Goal: Information Seeking & Learning: Learn about a topic

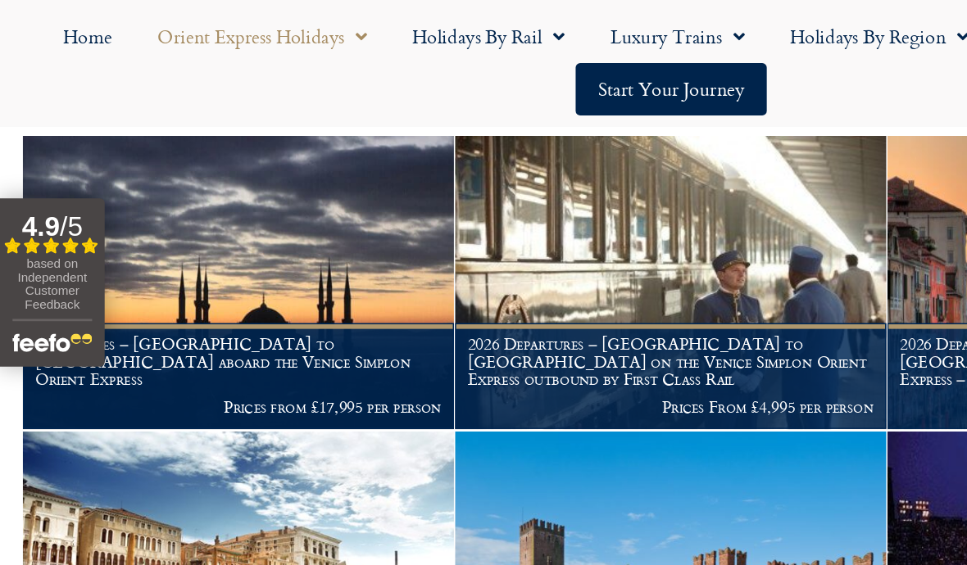
scroll to position [484, 0]
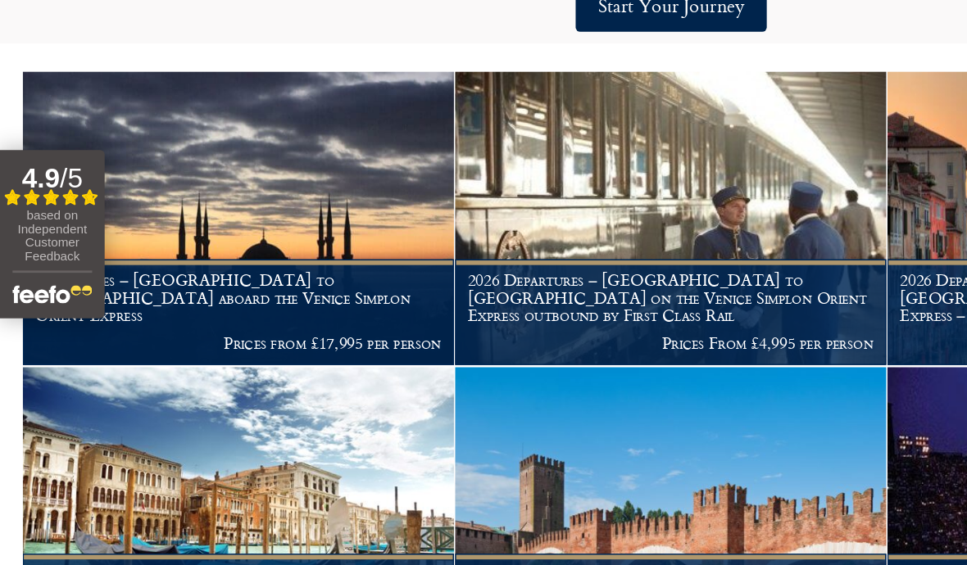
click at [259, 256] on h1 "Departures – [GEOGRAPHIC_DATA] to [GEOGRAPHIC_DATA] aboard the Venice Simplon O…" at bounding box center [171, 275] width 292 height 39
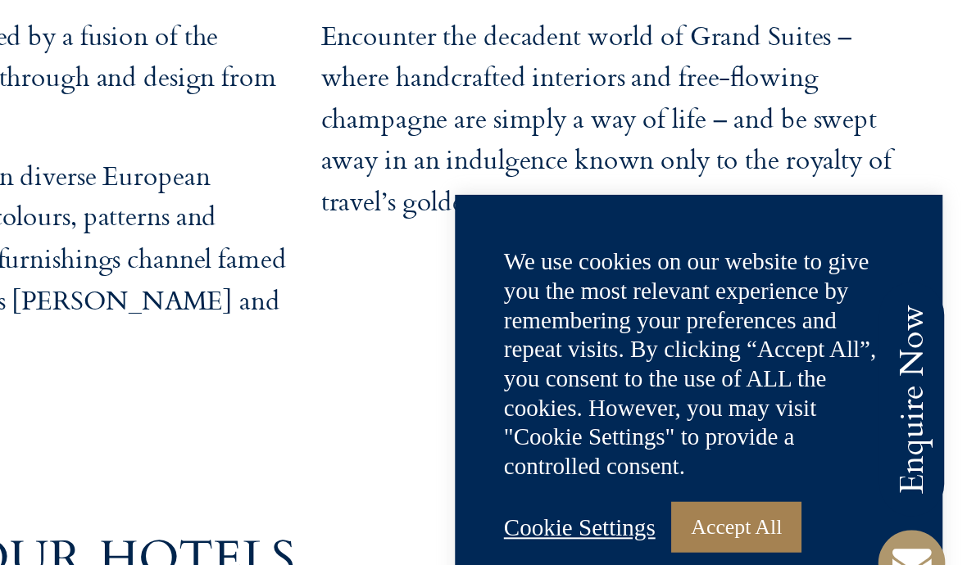
scroll to position [4358, 0]
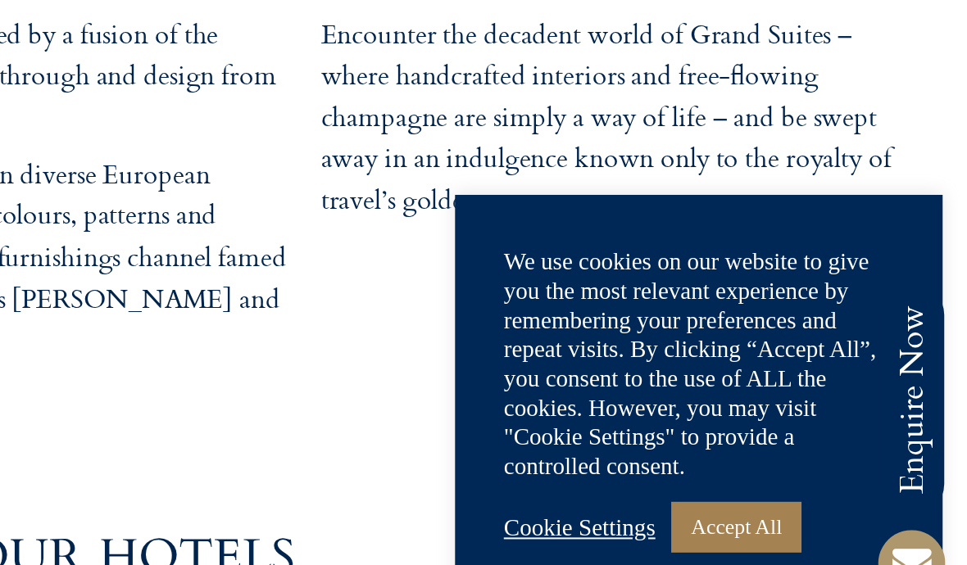
click at [818, 497] on link "Accept All" at bounding box center [851, 509] width 66 height 25
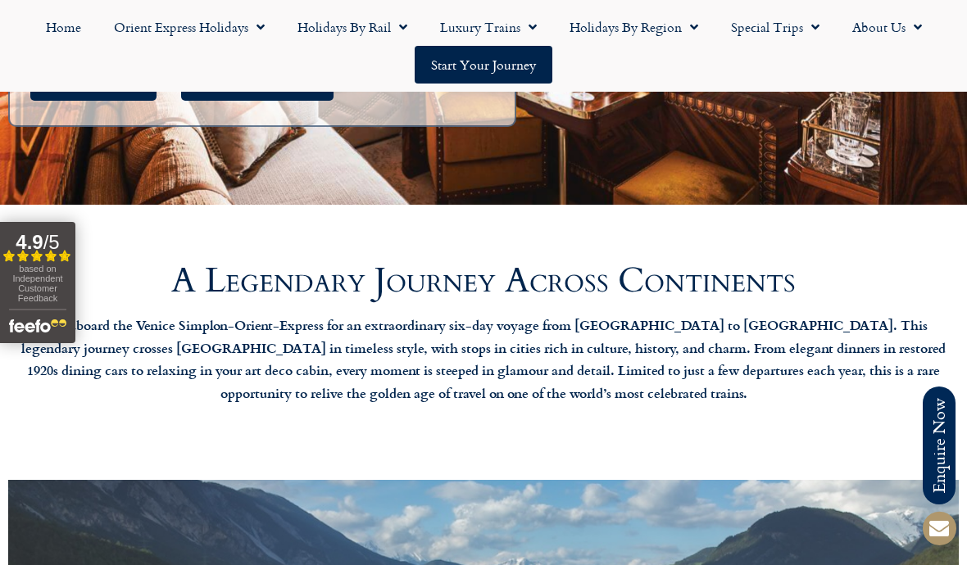
scroll to position [0, 0]
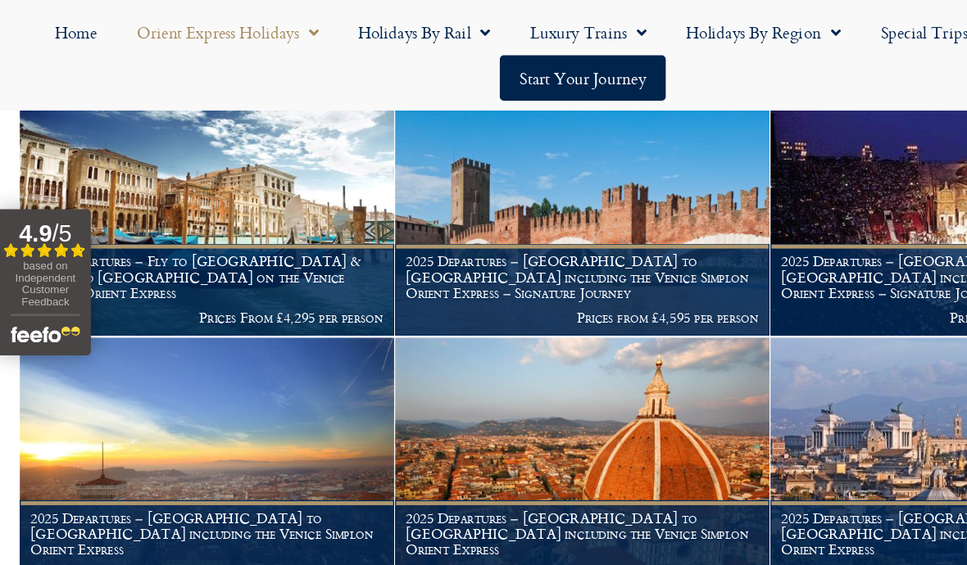
scroll to position [713, 0]
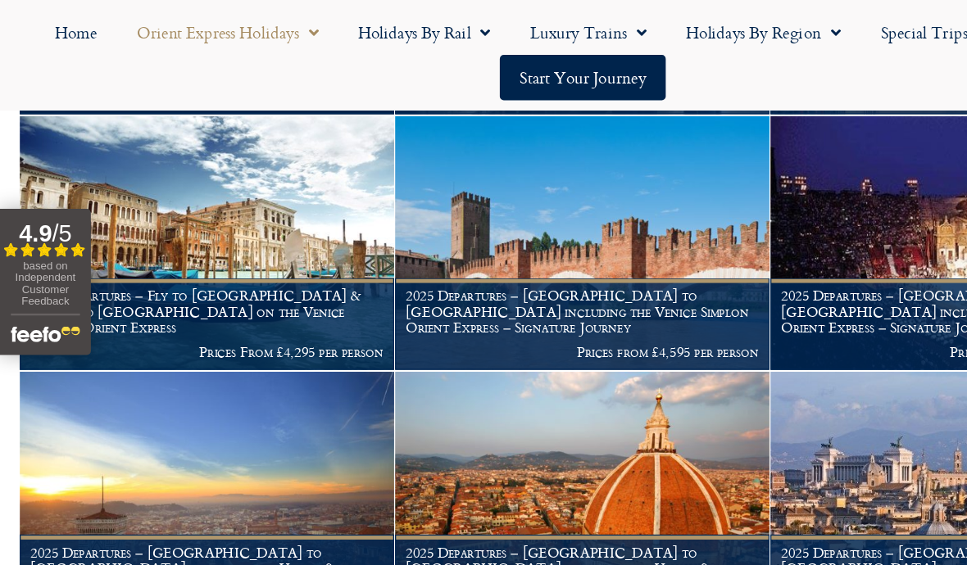
click at [574, 203] on img at bounding box center [483, 202] width 310 height 211
click at [551, 245] on h1 "2025 Departures – [GEOGRAPHIC_DATA] to [GEOGRAPHIC_DATA] including the Venice S…" at bounding box center [483, 258] width 292 height 39
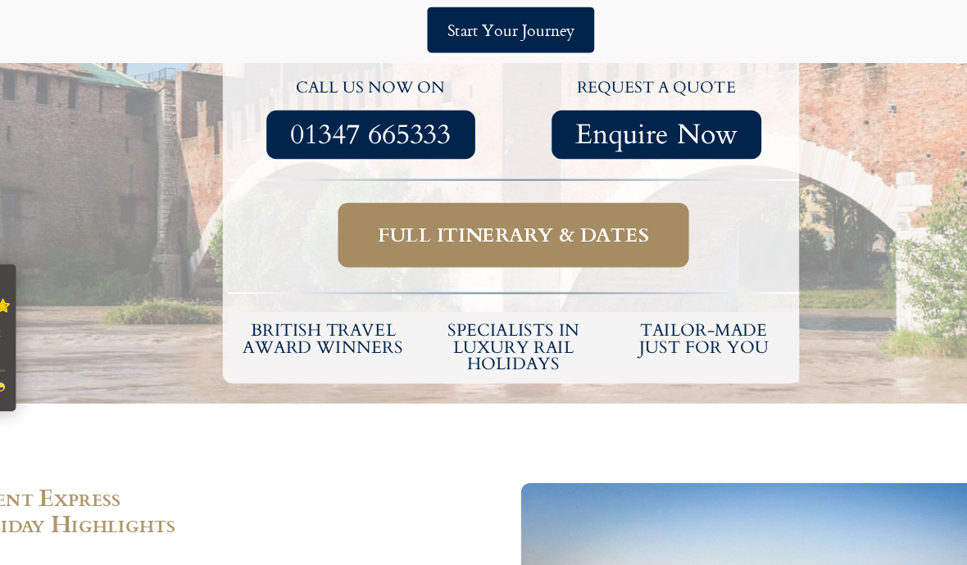
scroll to position [700, 0]
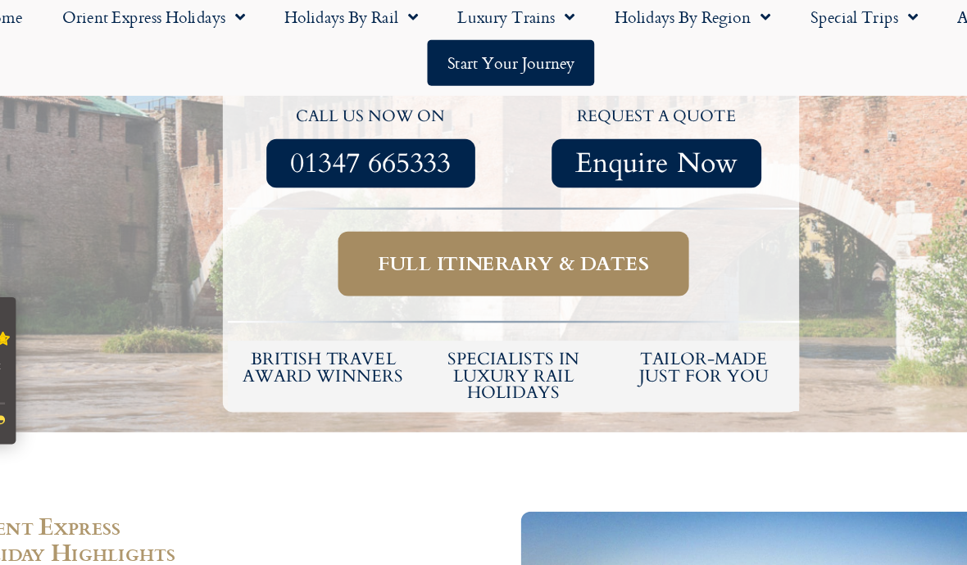
click at [491, 220] on span "Full itinerary & dates" at bounding box center [486, 230] width 224 height 20
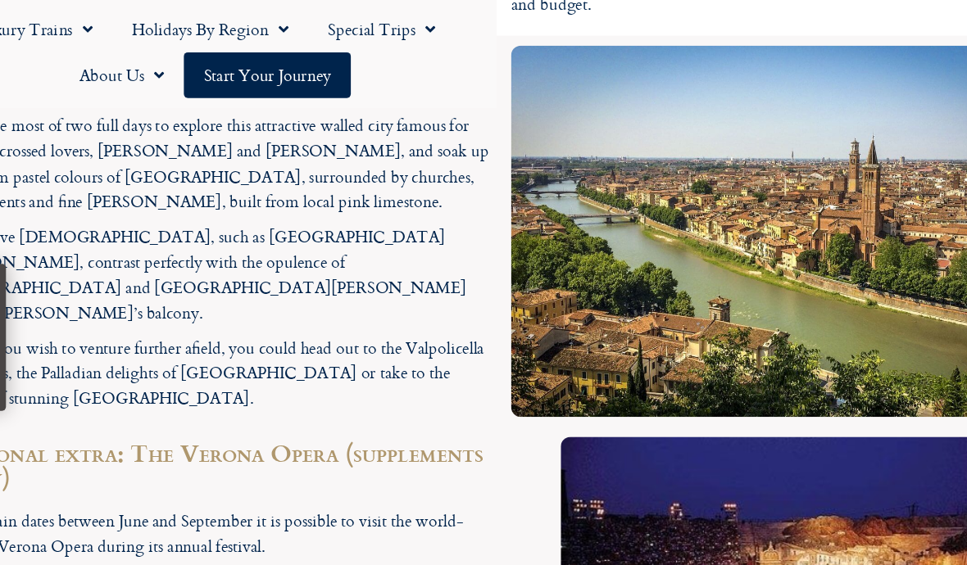
scroll to position [3573, 0]
